Goal: Transaction & Acquisition: Obtain resource

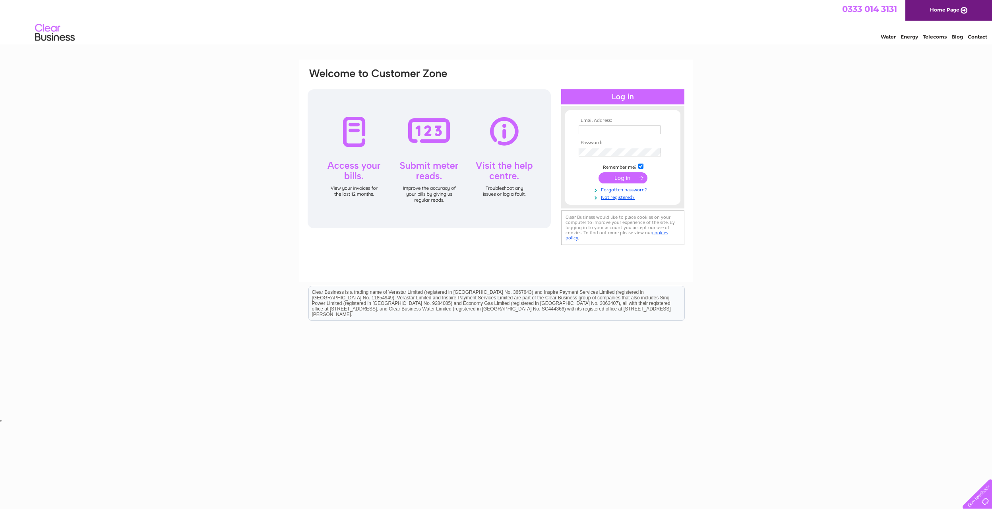
type input "patonplant@portakabin.com"
click at [619, 178] on input "submit" at bounding box center [622, 177] width 49 height 11
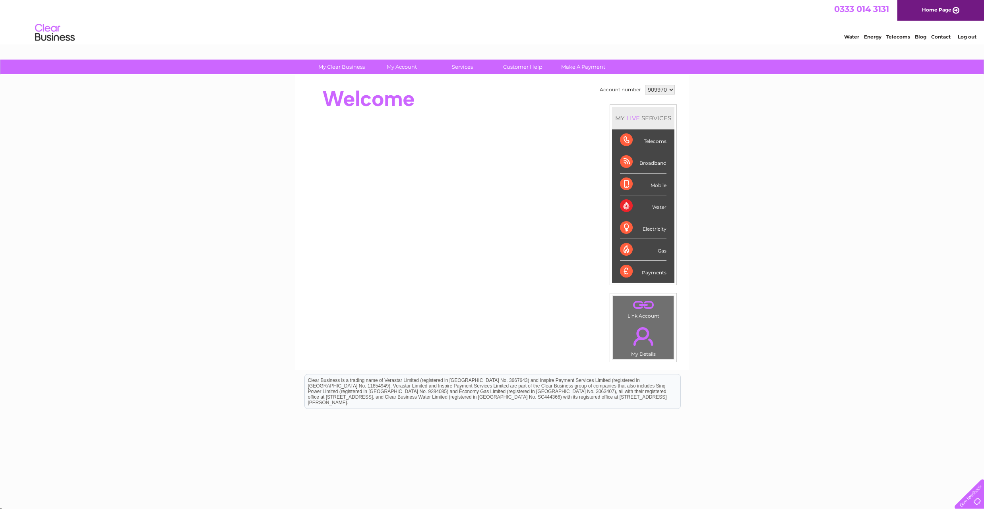
click at [664, 89] on select "909970 909973 909974 909975 909976 909977 928639 928640" at bounding box center [660, 90] width 30 height 10
select select "909974"
click at [645, 85] on select "909970 909973 909974 909975 909976 909977 928639 928640" at bounding box center [660, 90] width 30 height 10
click at [461, 64] on link "Services" at bounding box center [462, 67] width 66 height 15
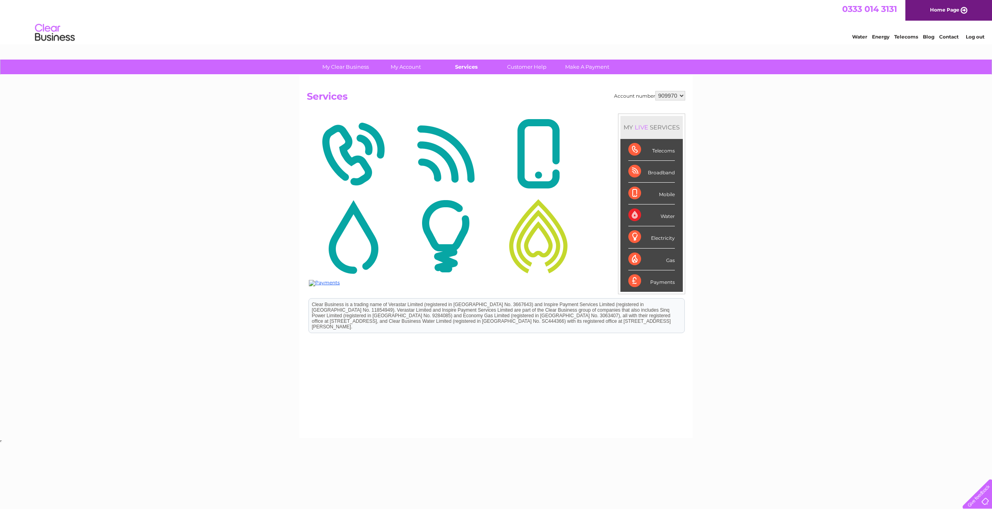
click at [456, 66] on link "Services" at bounding box center [466, 67] width 66 height 15
click at [663, 96] on select "909970 909973 909974 909975 909976 909977 928639 928640" at bounding box center [670, 96] width 30 height 10
select select "909974"
click at [655, 91] on select "909970 909973 909974 909975 909976 909977 928639 928640" at bounding box center [670, 96] width 30 height 10
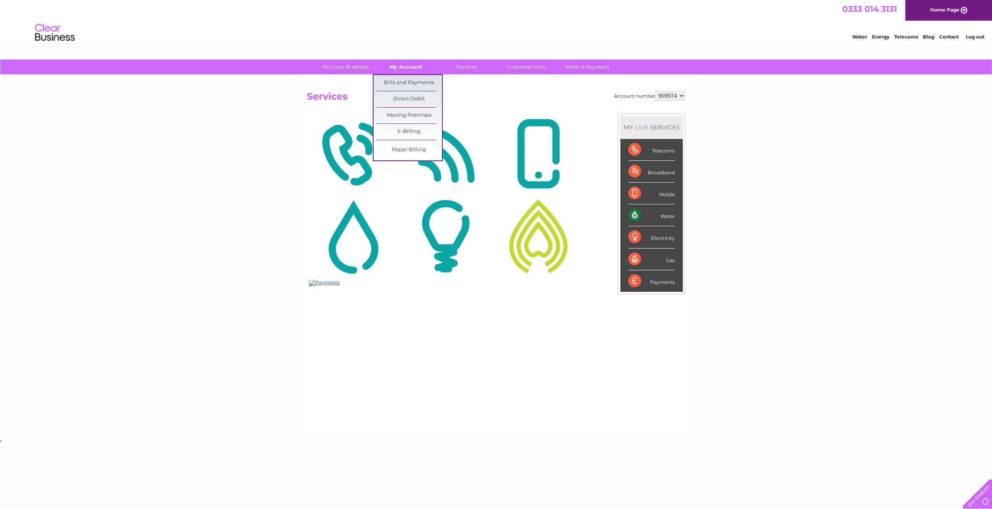
drag, startPoint x: 0, startPoint y: 0, endPoint x: 404, endPoint y: 64, distance: 409.0
click at [404, 64] on link "My Account" at bounding box center [406, 67] width 66 height 15
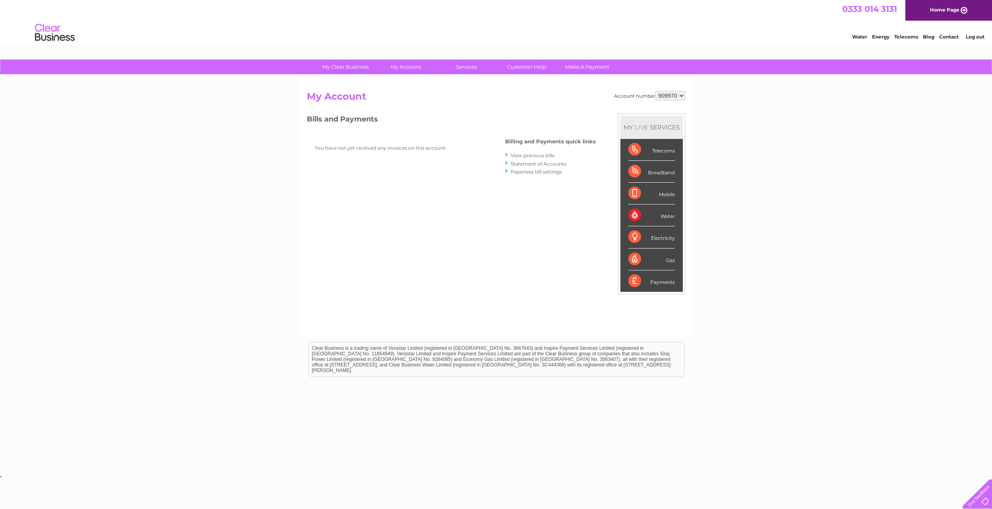
click at [669, 90] on div "Account number 909970 909973 909974 909975 909976 909977 928639 928640 My Accou…" at bounding box center [495, 206] width 393 height 263
select select "909974"
click at [655, 91] on select "909970 909973 909974 909975 909976 909977 928639 928640" at bounding box center [670, 96] width 30 height 10
click at [369, 180] on link "." at bounding box center [349, 184] width 69 height 12
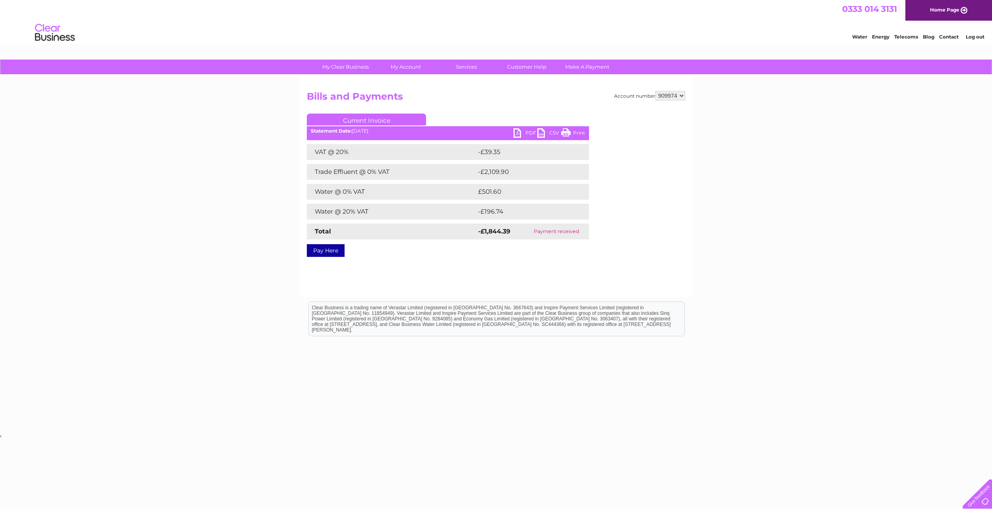
click at [525, 132] on link "PDF" at bounding box center [525, 134] width 24 height 12
